Goal: Task Accomplishment & Management: Complete application form

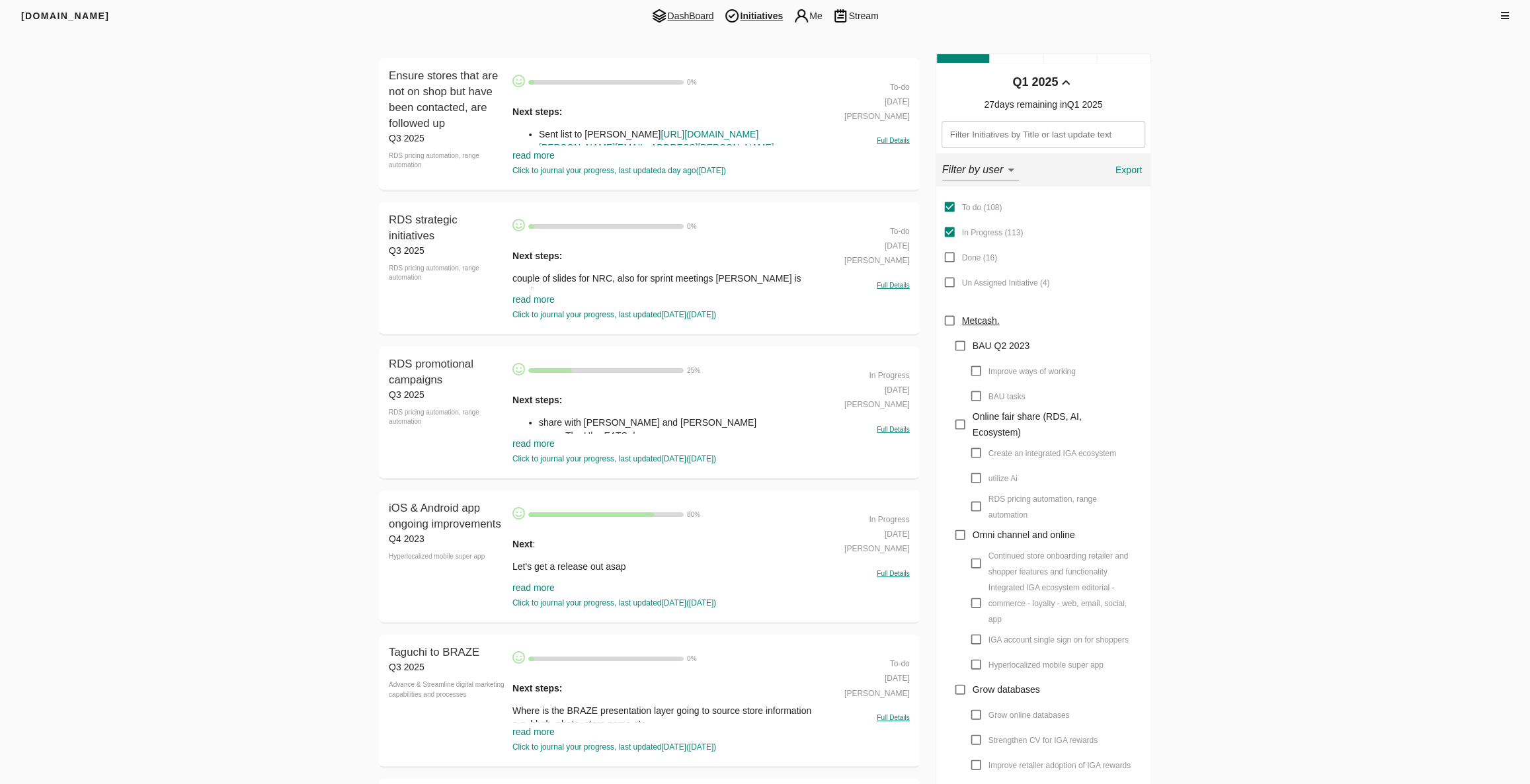
click at [670, 10] on span "DashBoard" at bounding box center [682, 16] width 73 height 16
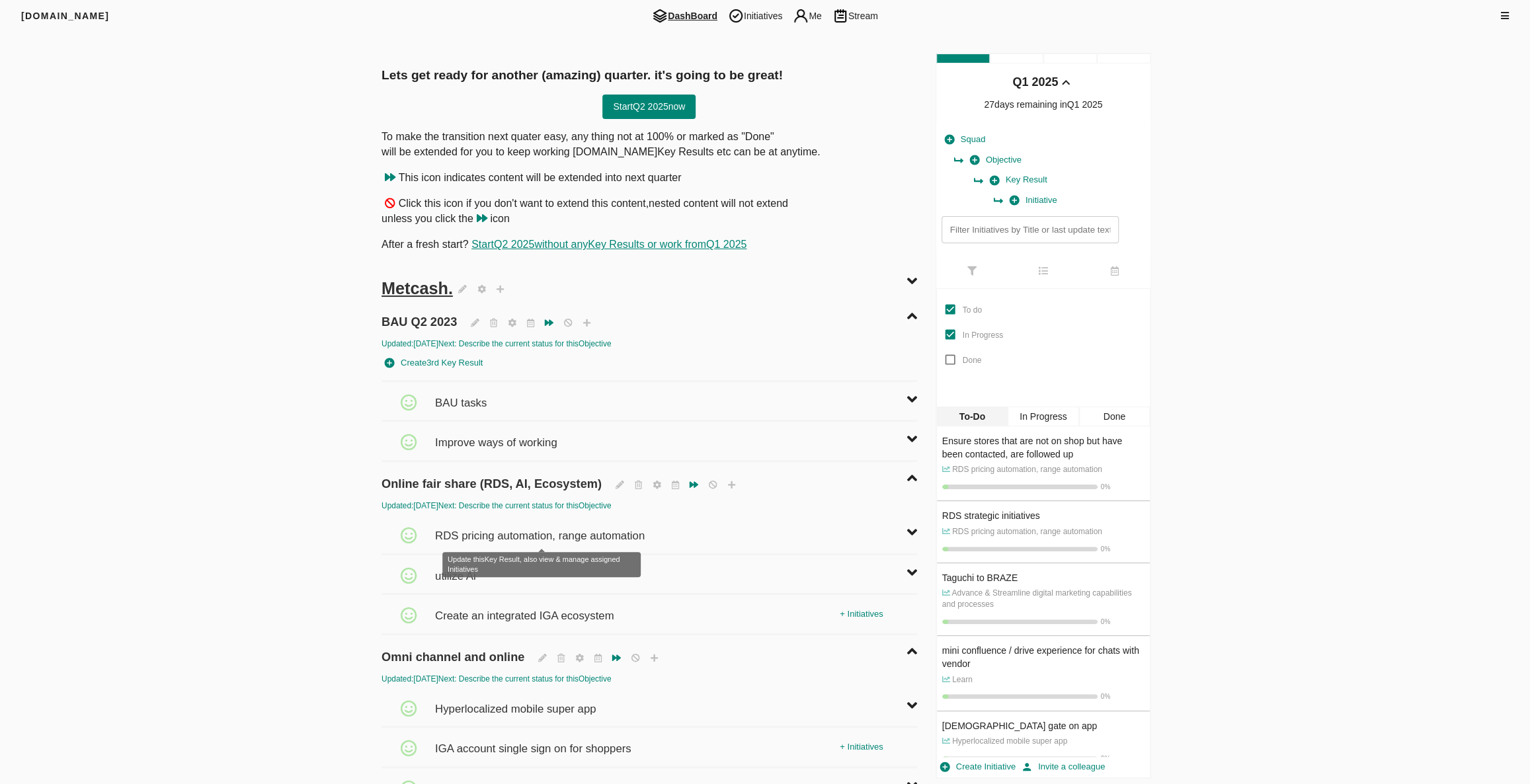
click at [469, 535] on span "RDS pricing automation, range automation" at bounding box center [541, 529] width 213 height 29
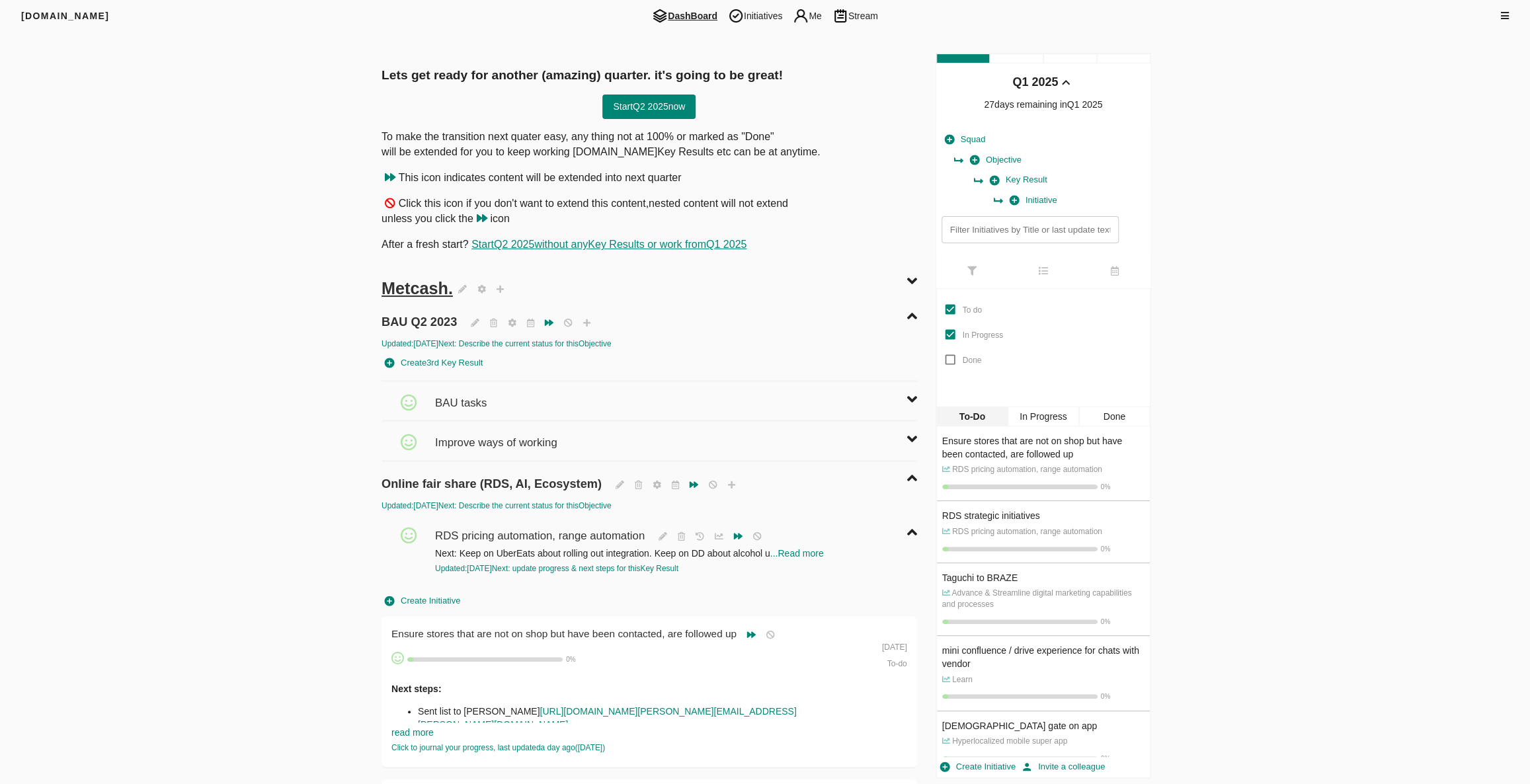
click at [436, 591] on button "Create Initiative" at bounding box center [422, 601] width 82 height 21
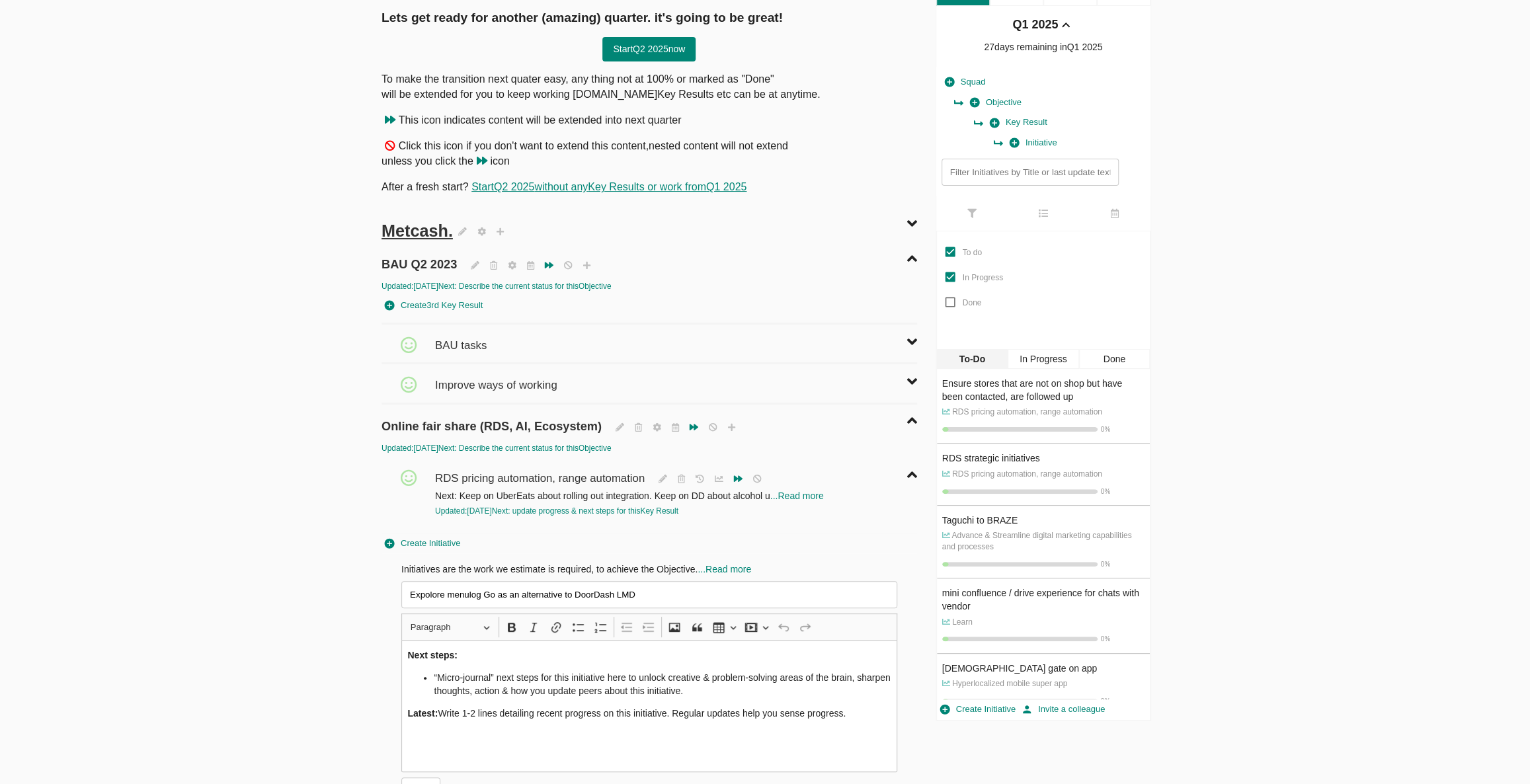
scroll to position [120, 0]
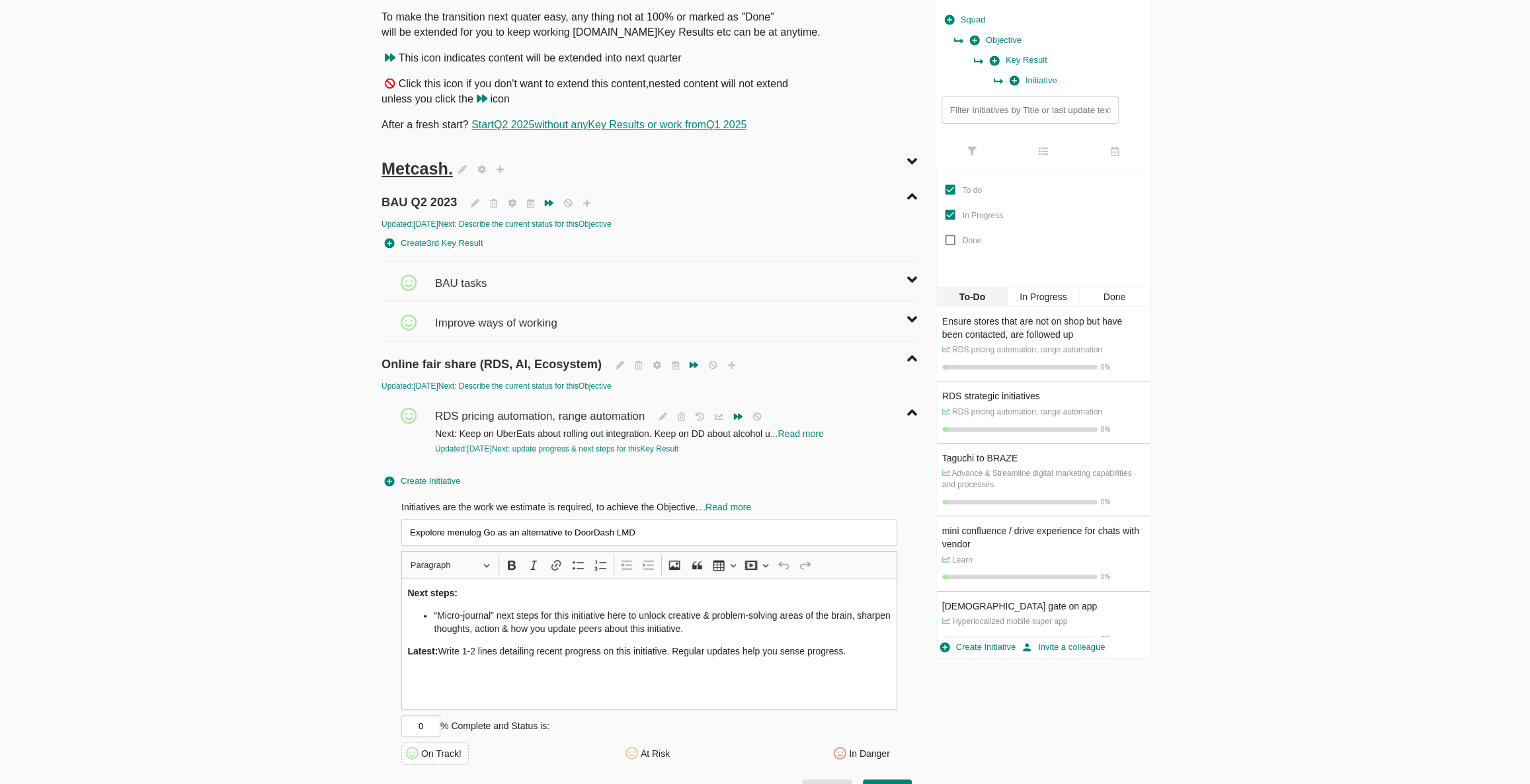
type input "Expolore menulog Go as an alternative to DoorDash LMD"
click at [483, 639] on div "Next steps: “Micro-journal” next steps for this initiative here to unlock creat…" at bounding box center [649, 643] width 496 height 132
click at [493, 619] on li "“Micro-journal” next steps for this initiative here to unlock creative & proble…" at bounding box center [662, 622] width 457 height 26
click at [492, 624] on li "“Micro-journal” next steps for this initiative here to unlock creative & proble…" at bounding box center [662, 622] width 457 height 26
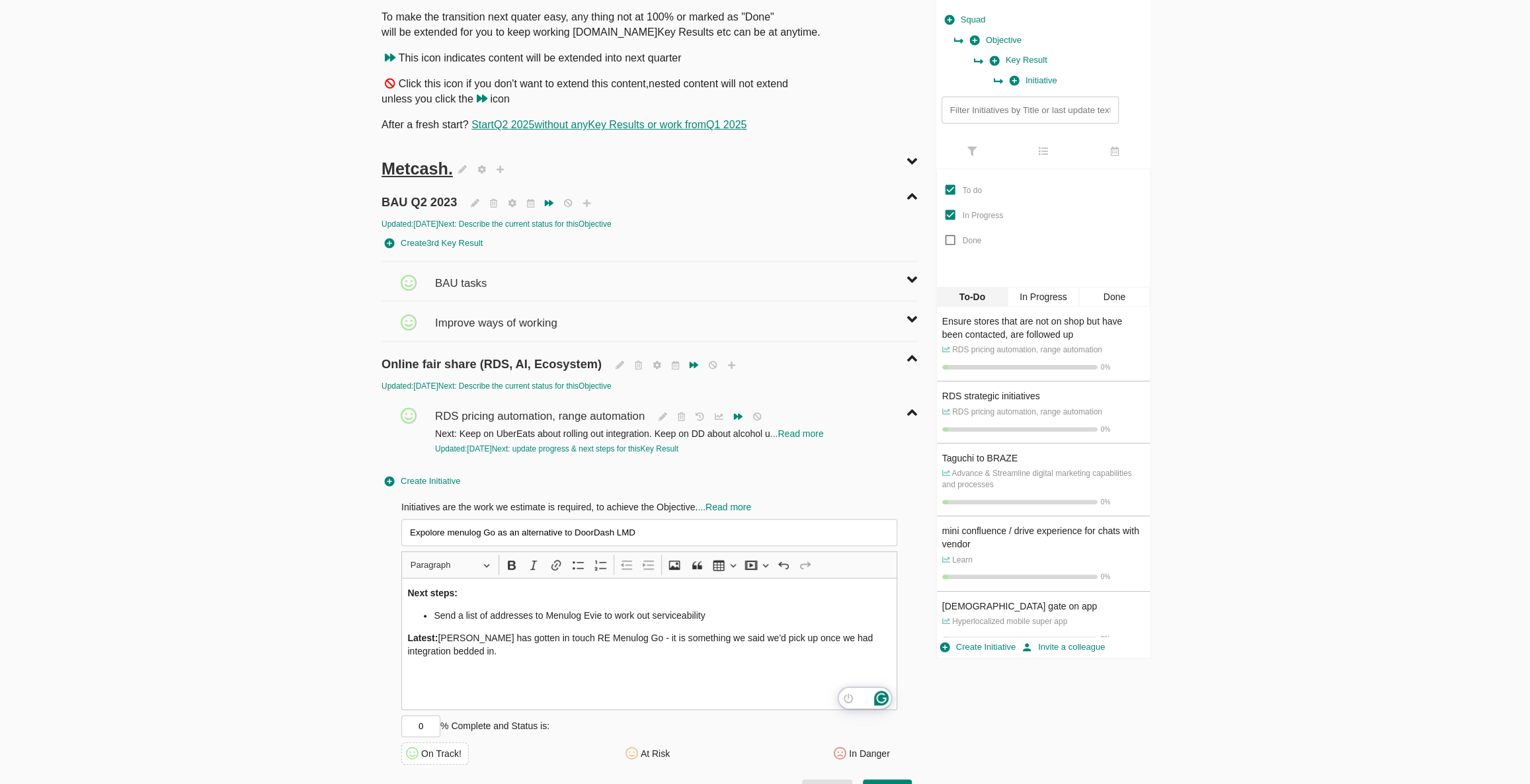
click at [424, 730] on input "0" at bounding box center [421, 726] width 39 height 22
click at [424, 727] on input "0" at bounding box center [421, 726] width 39 height 22
click at [424, 727] on input "0" at bounding box center [421, 726] width 39 height 22
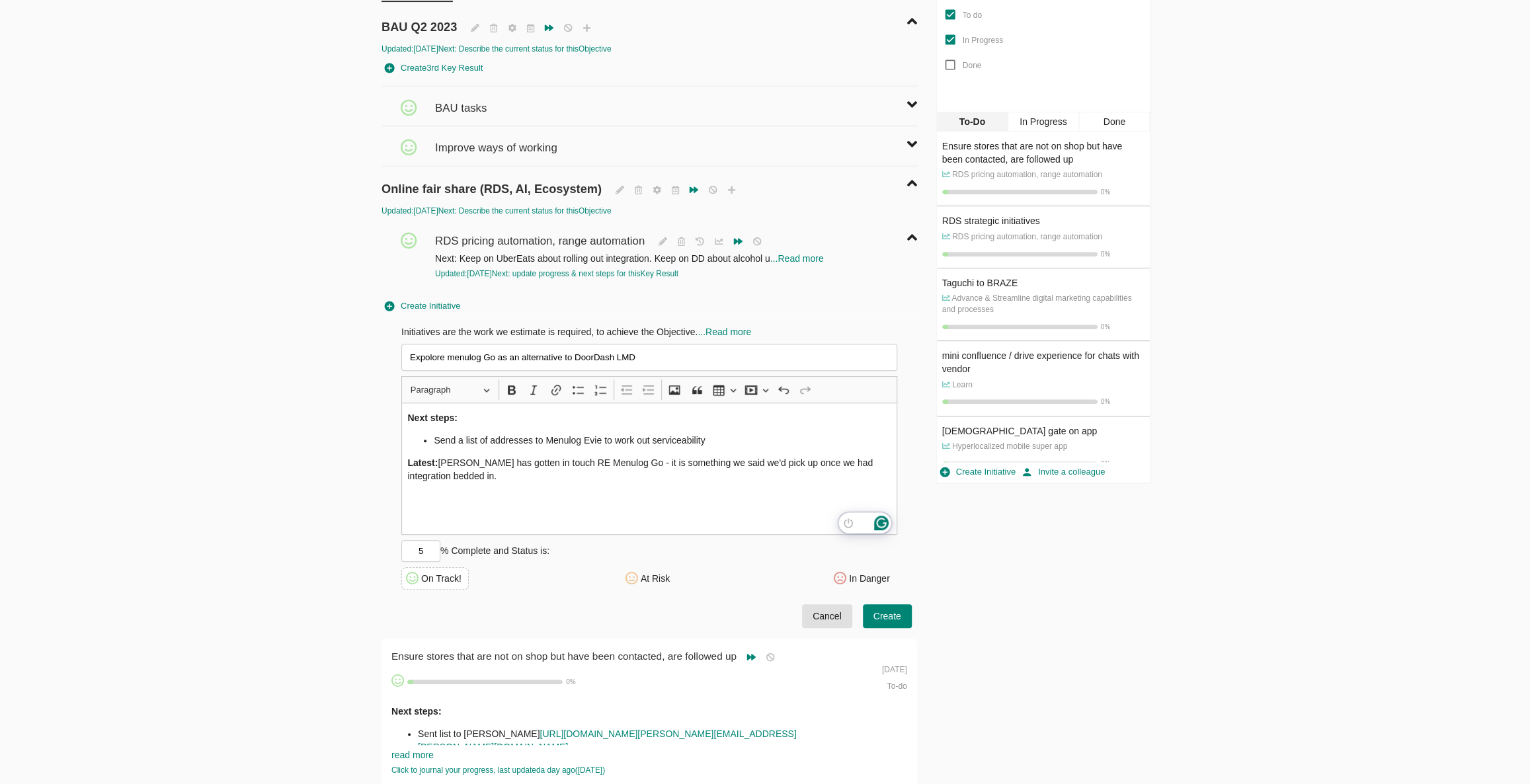
scroll to position [300, 0]
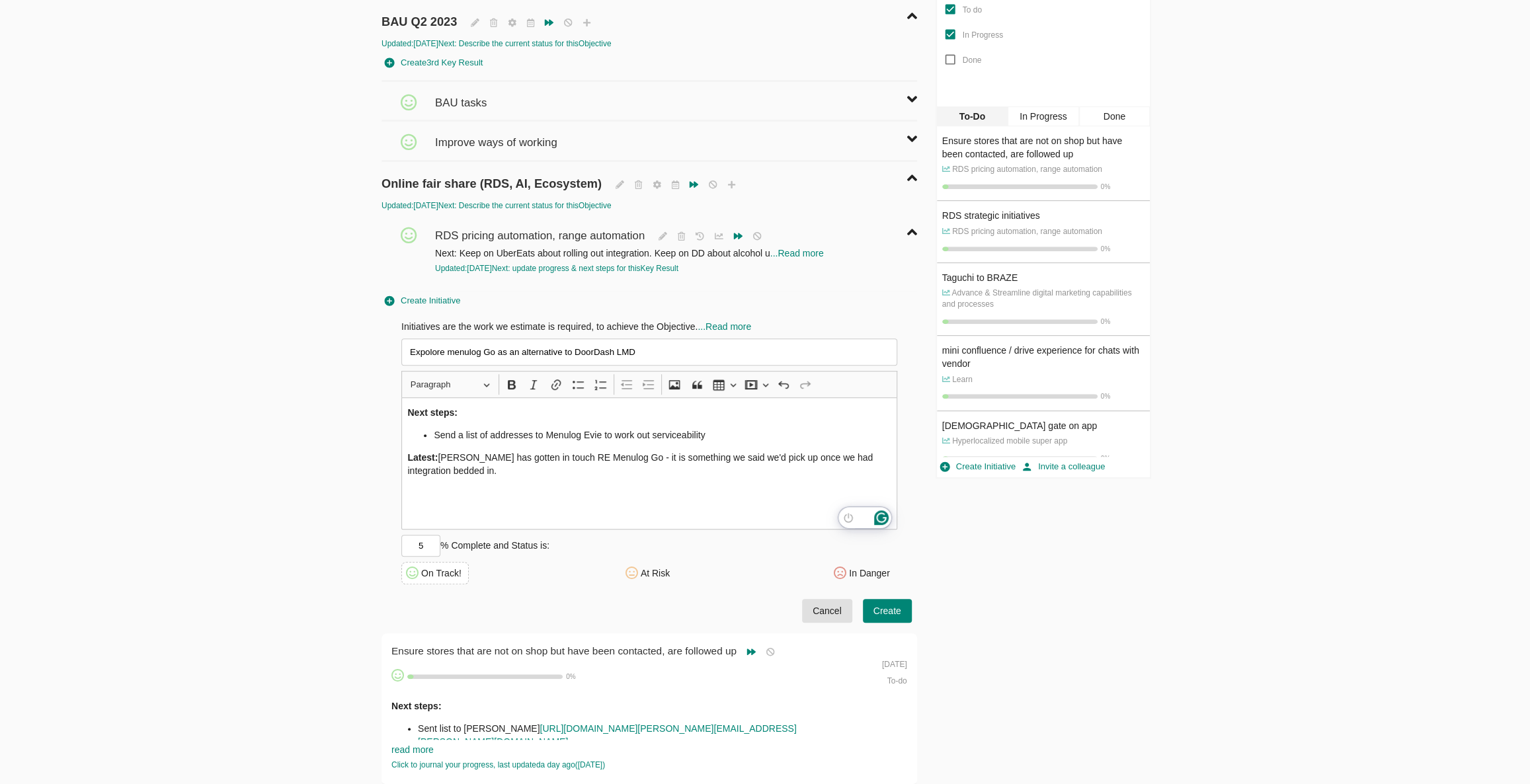
type input "5"
click at [881, 604] on span "Create" at bounding box center [887, 611] width 27 height 17
